Goal: Navigation & Orientation: Find specific page/section

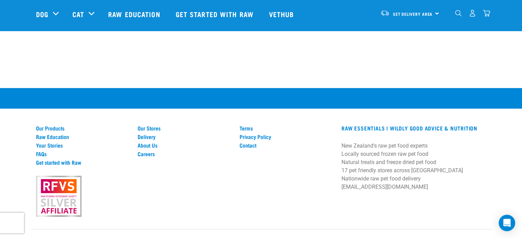
scroll to position [476, 0]
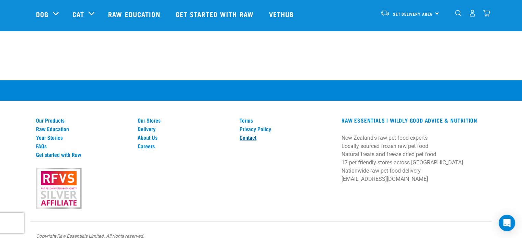
click at [252, 134] on link "Contact" at bounding box center [286, 137] width 94 height 6
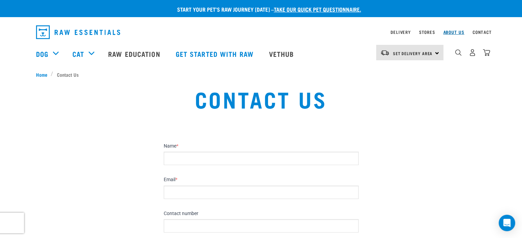
click at [457, 32] on link "About Us" at bounding box center [453, 32] width 21 height 2
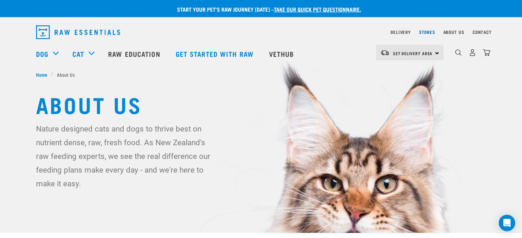
click at [431, 33] on link "Stores" at bounding box center [427, 32] width 16 height 2
